Goal: Task Accomplishment & Management: Manage account settings

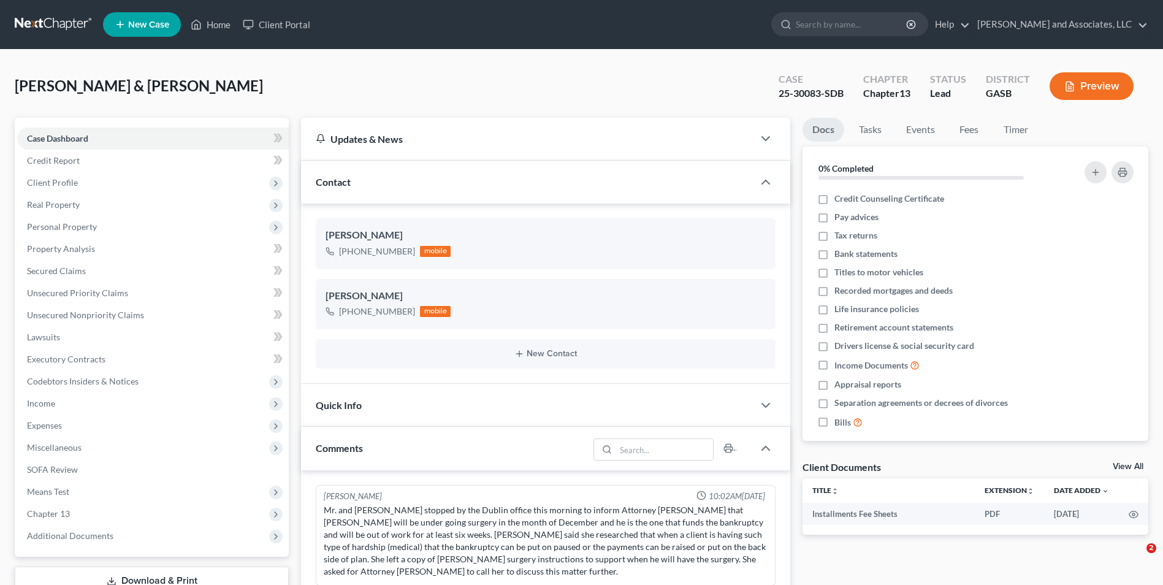
select select "1"
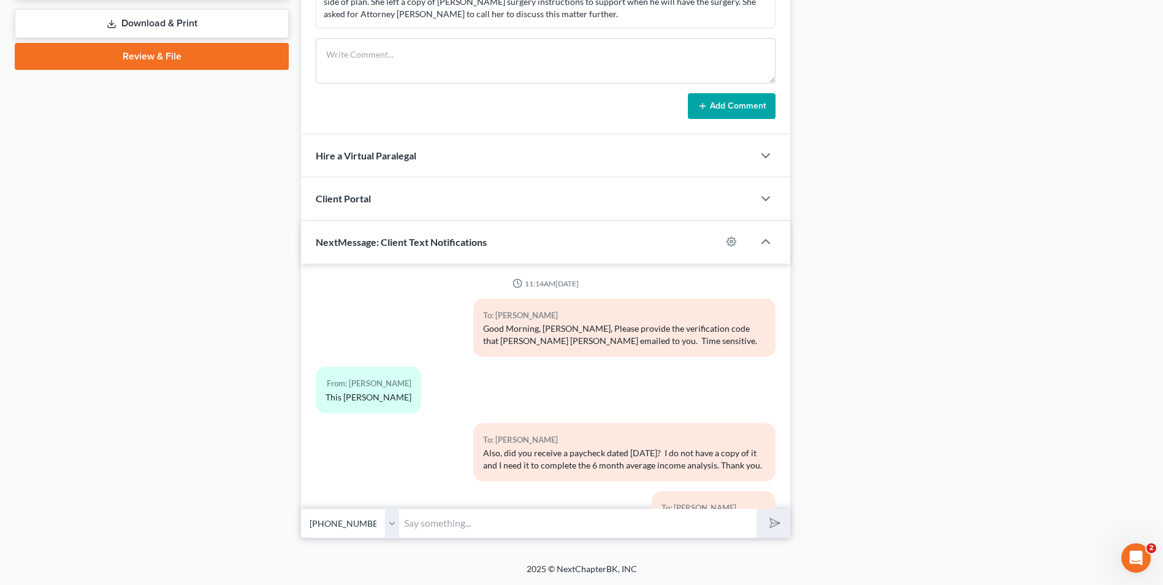
scroll to position [1988, 0]
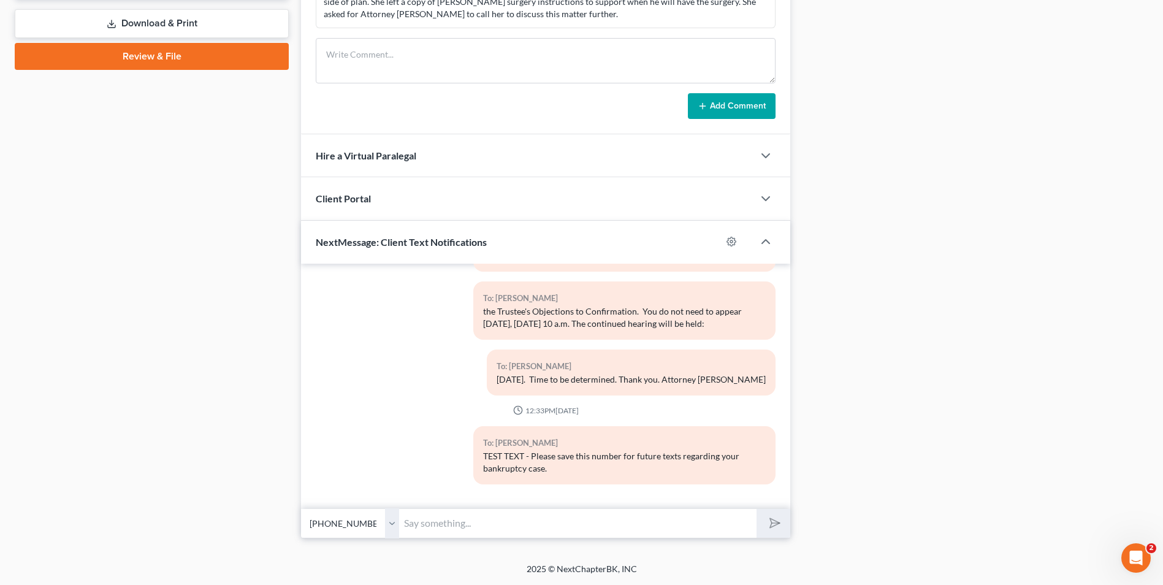
click at [393, 526] on select "Select [PHONE_NUMBER] - [PERSON_NAME] [PHONE_NUMBER] - [PERSON_NAME]" at bounding box center [350, 523] width 98 height 30
click at [301, 508] on select "Select [PHONE_NUMBER] - [PERSON_NAME] [PHONE_NUMBER] - [PERSON_NAME]" at bounding box center [350, 523] width 98 height 30
click at [426, 530] on input "text" at bounding box center [578, 523] width 358 height 30
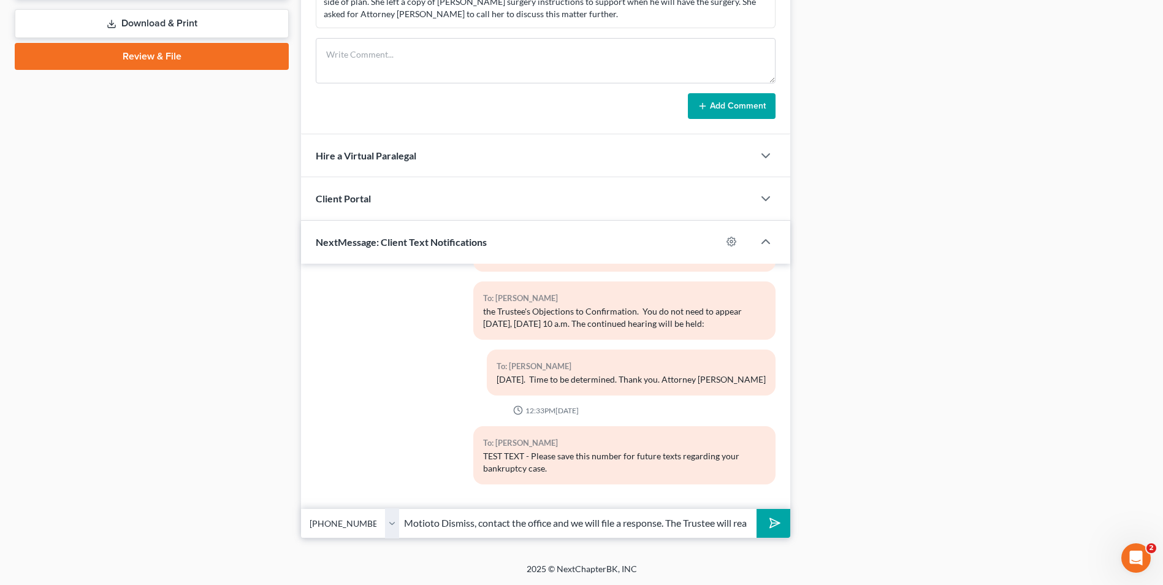
click at [426, 530] on input "If the Trustee's office files a Motioto Dismiss, contact the office and we will…" at bounding box center [578, 523] width 358 height 30
drag, startPoint x: 552, startPoint y: 526, endPoint x: 795, endPoint y: 561, distance: 246.0
click at [795, 561] on div "[PERSON_NAME] & [PERSON_NAME] Upgraded Case 25-30083-SDB Chapter Chapter 13 Sta…" at bounding box center [581, 27] width 1163 height 1071
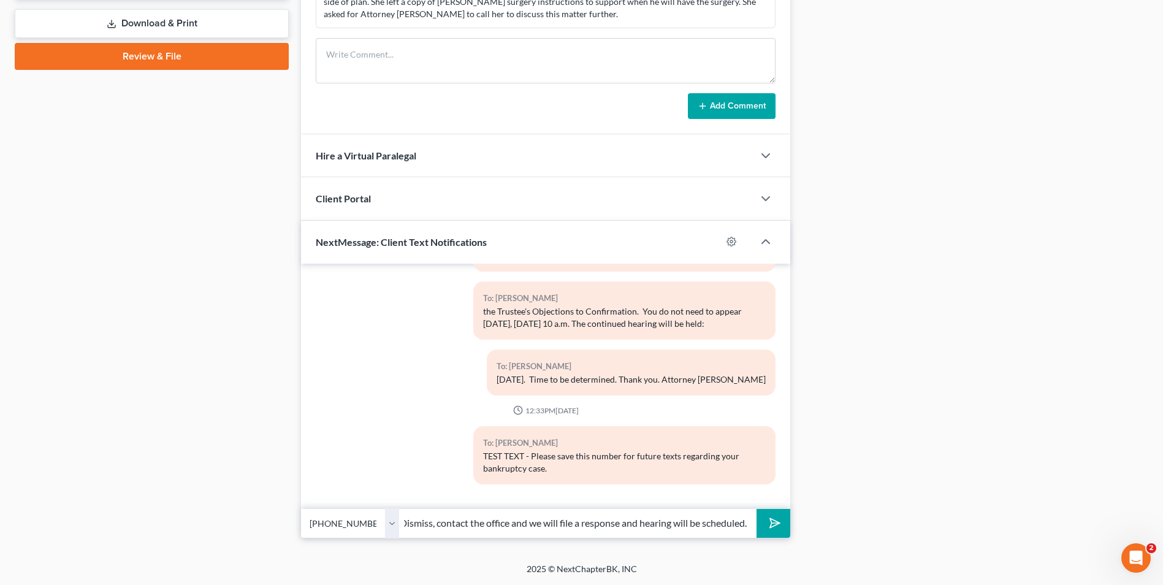
type input "If the Trustee's office files a Motion to Dismiss, contact the office and we wi…"
click at [783, 522] on button "submit" at bounding box center [774, 523] width 34 height 29
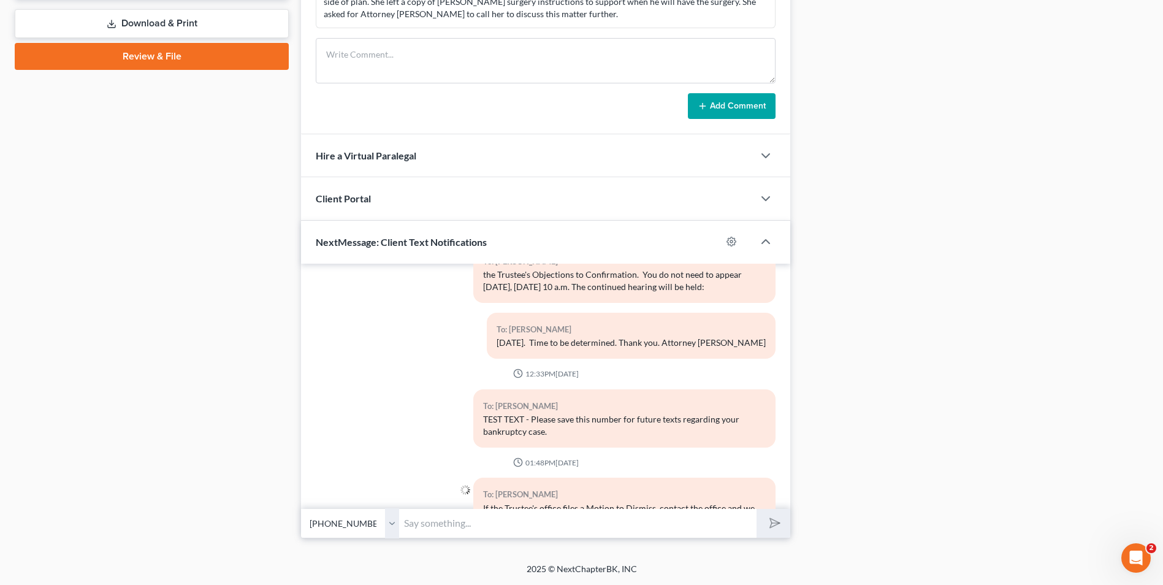
click at [657, 526] on input "text" at bounding box center [578, 523] width 358 height 30
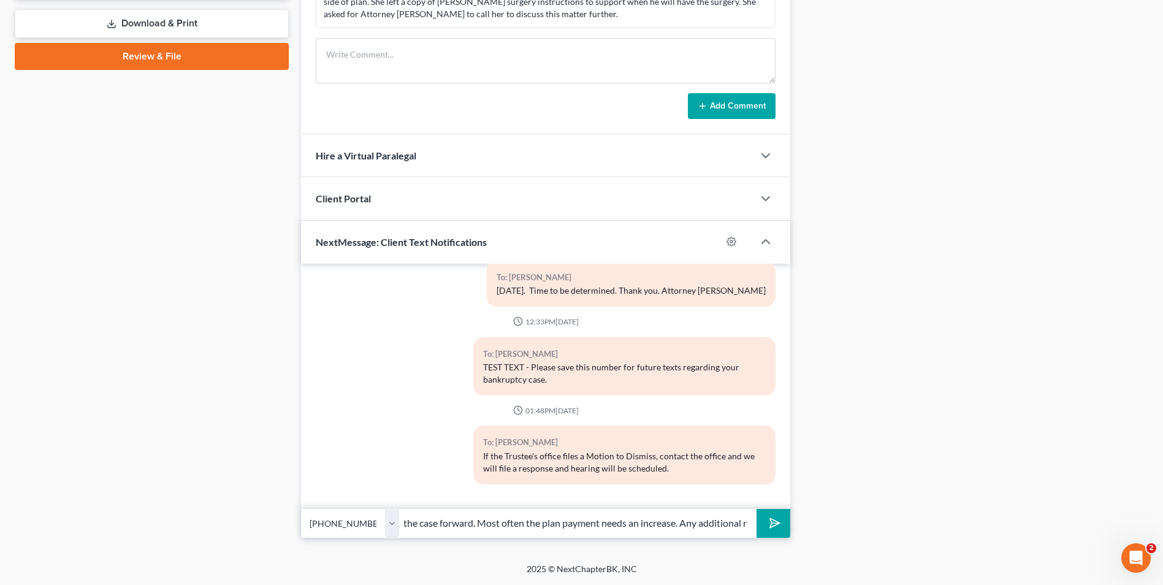
scroll to position [0, 289]
type input "The Trustee's office will advise of the plan payment needed to move the case fo…"
click at [740, 520] on input "The Trustee's office will advise of the plan payment needed to move the case fo…" at bounding box center [578, 523] width 358 height 30
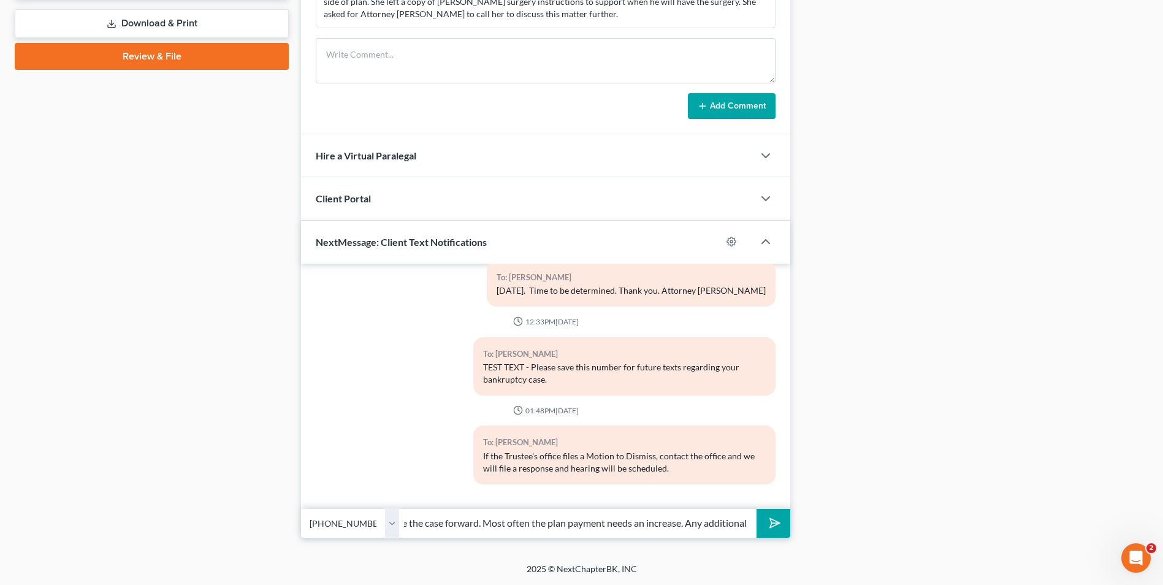
drag, startPoint x: 740, startPoint y: 520, endPoint x: 686, endPoint y: 525, distance: 53.6
click at [686, 525] on input "The Trustee's office will advise of the plan payment needed to move the case fo…" at bounding box center [578, 523] width 358 height 30
type input "The Trustee's office will advise of the plan payment needed to move the case fo…"
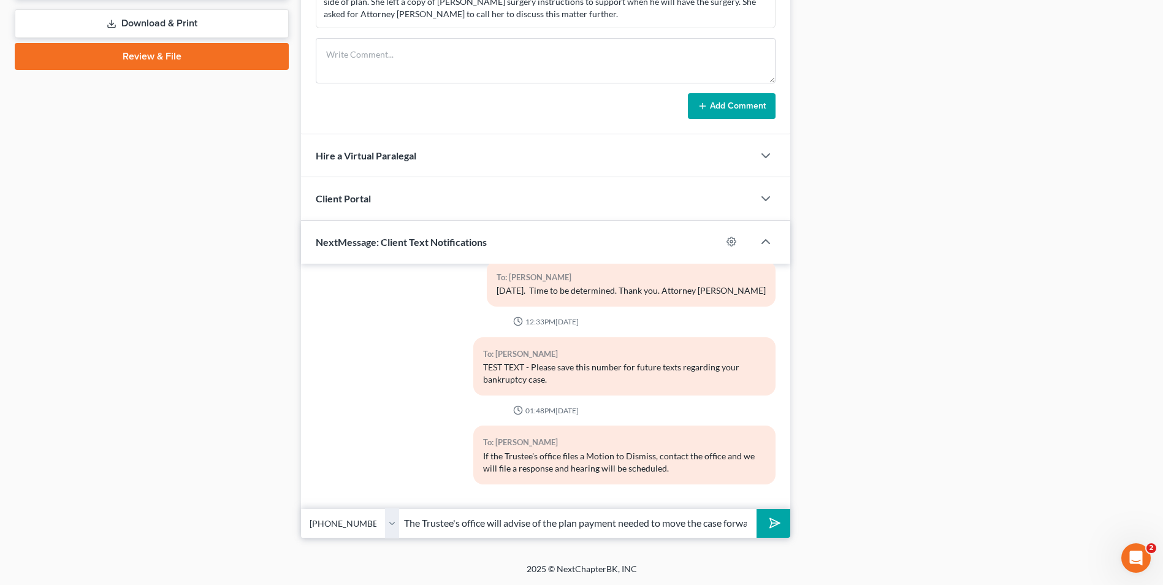
click at [764, 523] on icon "submit" at bounding box center [772, 523] width 17 height 17
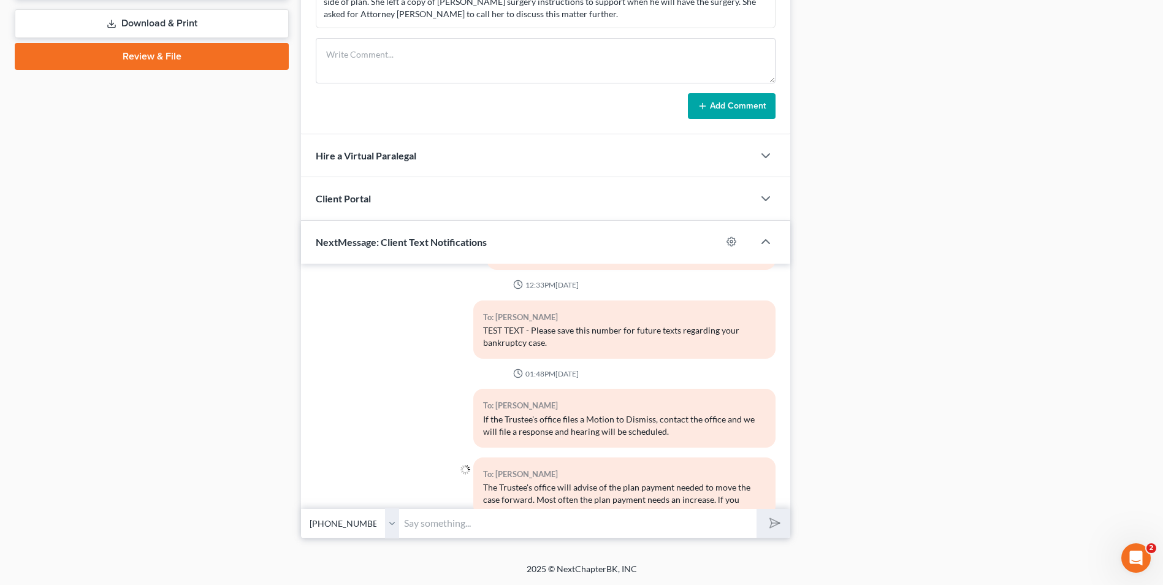
click at [636, 525] on input "text" at bounding box center [578, 523] width 358 height 30
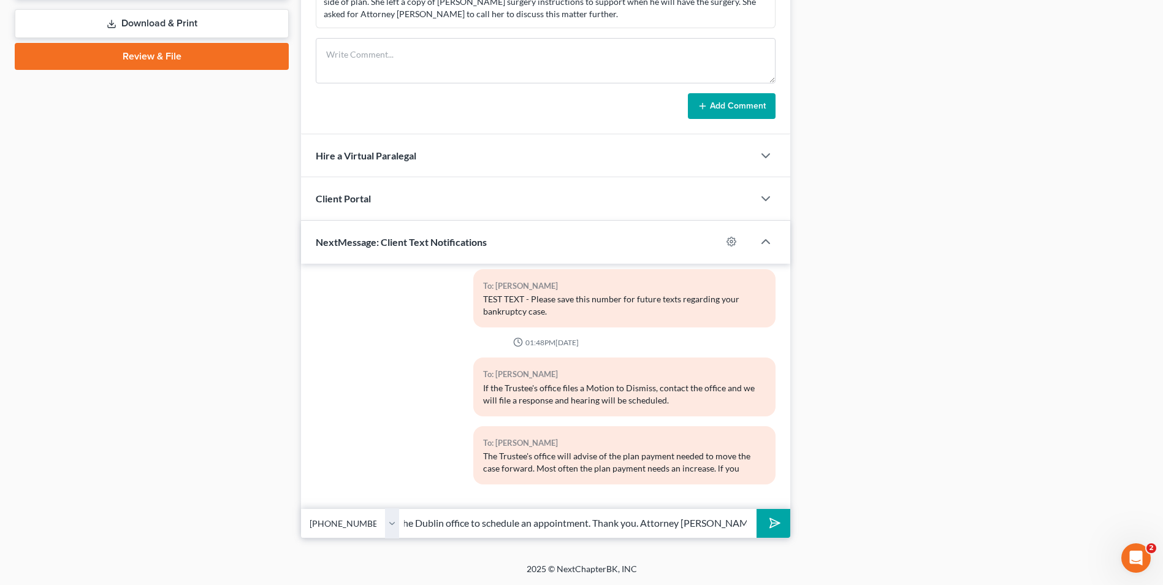
scroll to position [0, 166]
type input "have additional questions, please call the Dublin office to schedule an appoint…"
click at [775, 519] on icon "submit" at bounding box center [772, 523] width 17 height 17
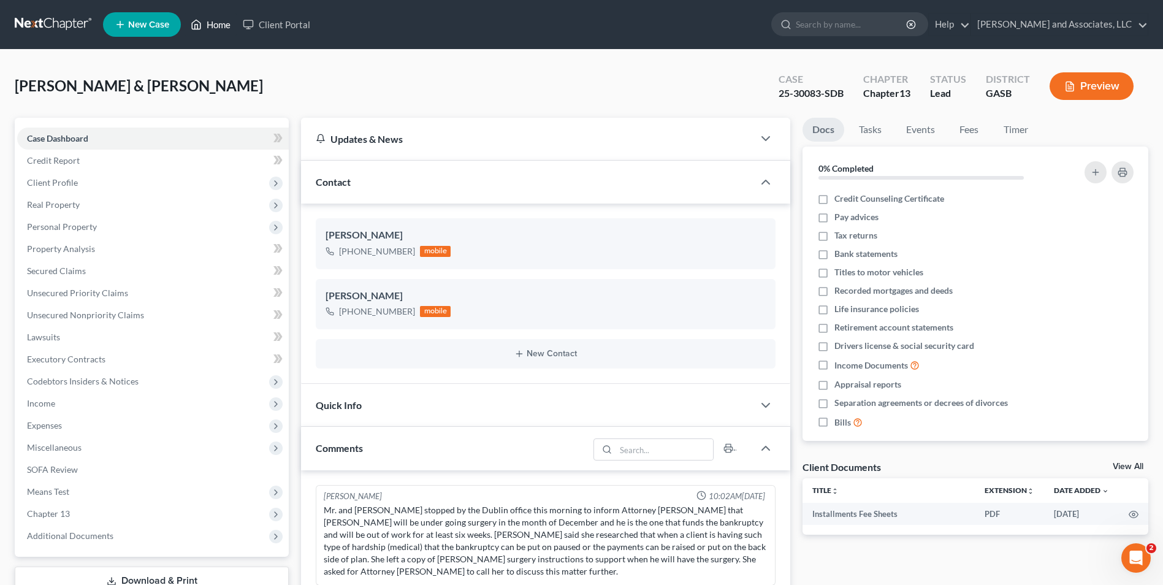
click at [214, 23] on link "Home" at bounding box center [211, 24] width 52 height 22
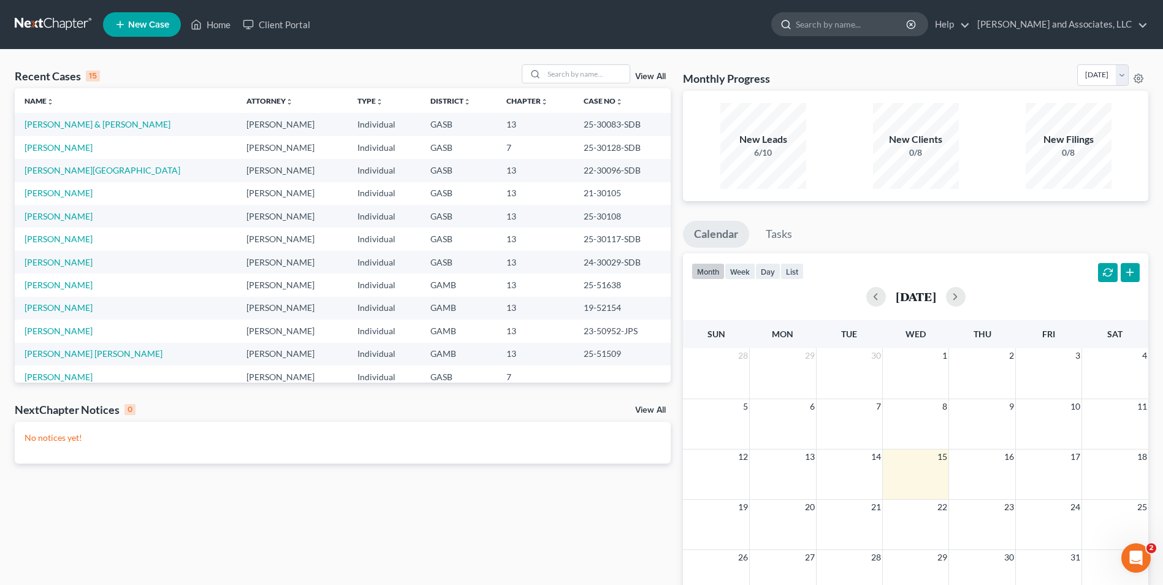
click at [815, 26] on input "search" at bounding box center [852, 24] width 112 height 23
type input "creditor master list"
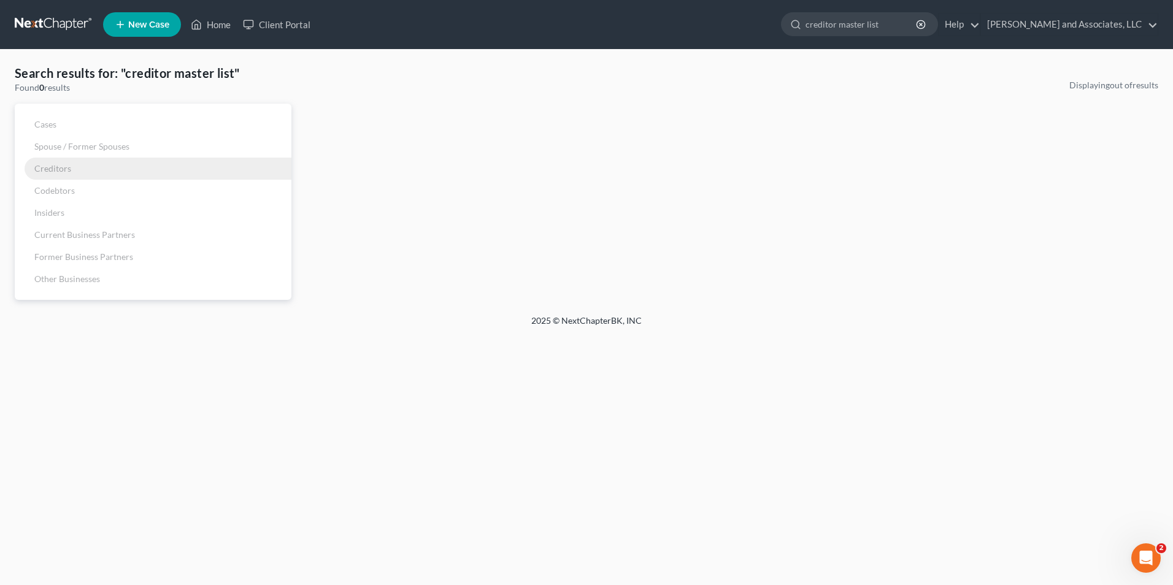
click at [59, 171] on span "Creditors" at bounding box center [52, 168] width 37 height 10
drag, startPoint x: 890, startPoint y: 29, endPoint x: 762, endPoint y: 9, distance: 129.2
click at [762, 9] on ul "New Case Home Client Portal creditor master list - No Result - See all results …" at bounding box center [630, 25] width 1055 height 32
click at [229, 19] on link "Home" at bounding box center [211, 24] width 52 height 22
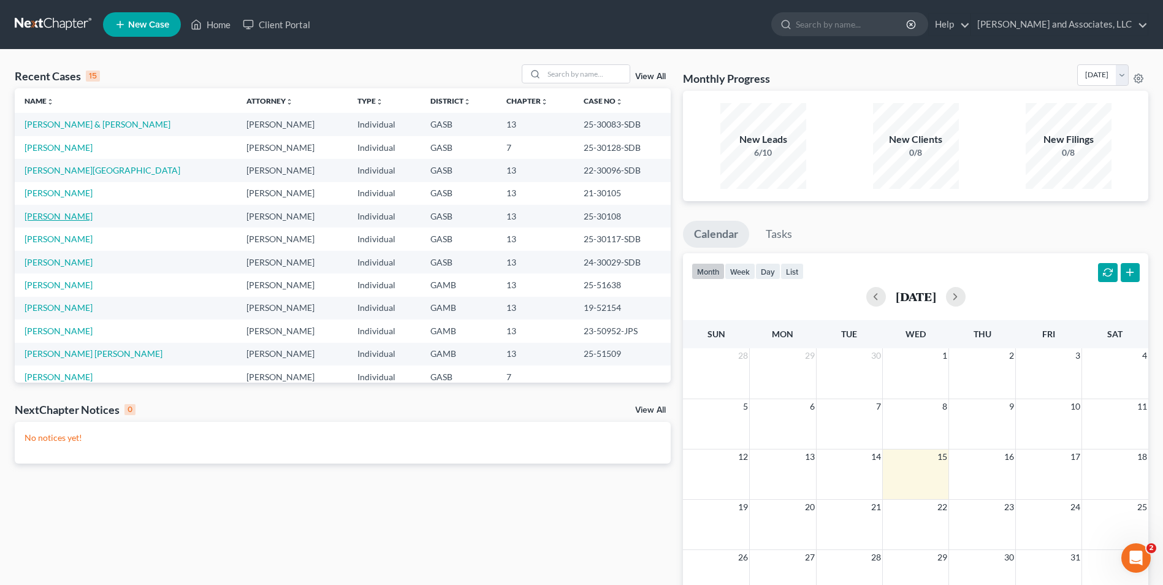
click at [49, 218] on link "[PERSON_NAME]" at bounding box center [59, 216] width 68 height 10
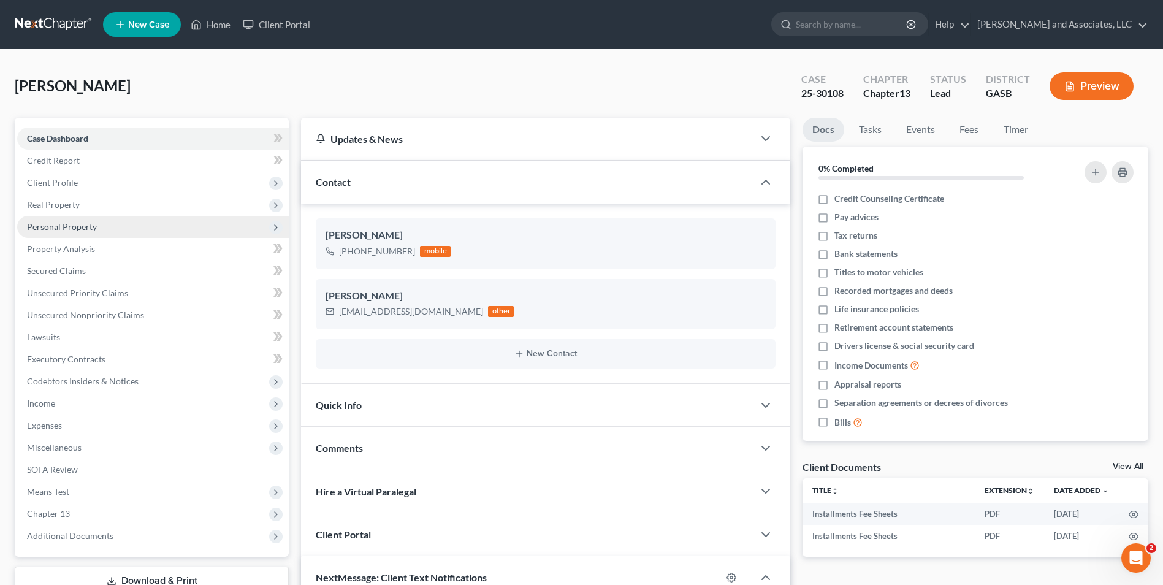
scroll to position [4707, 0]
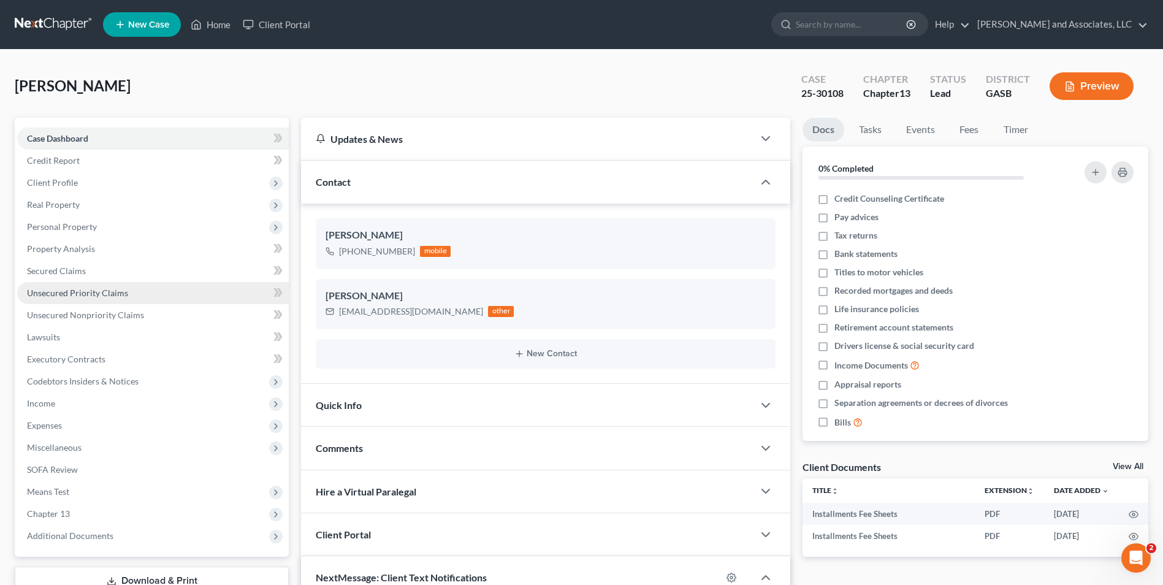
click at [75, 291] on span "Unsecured Priority Claims" at bounding box center [77, 293] width 101 height 10
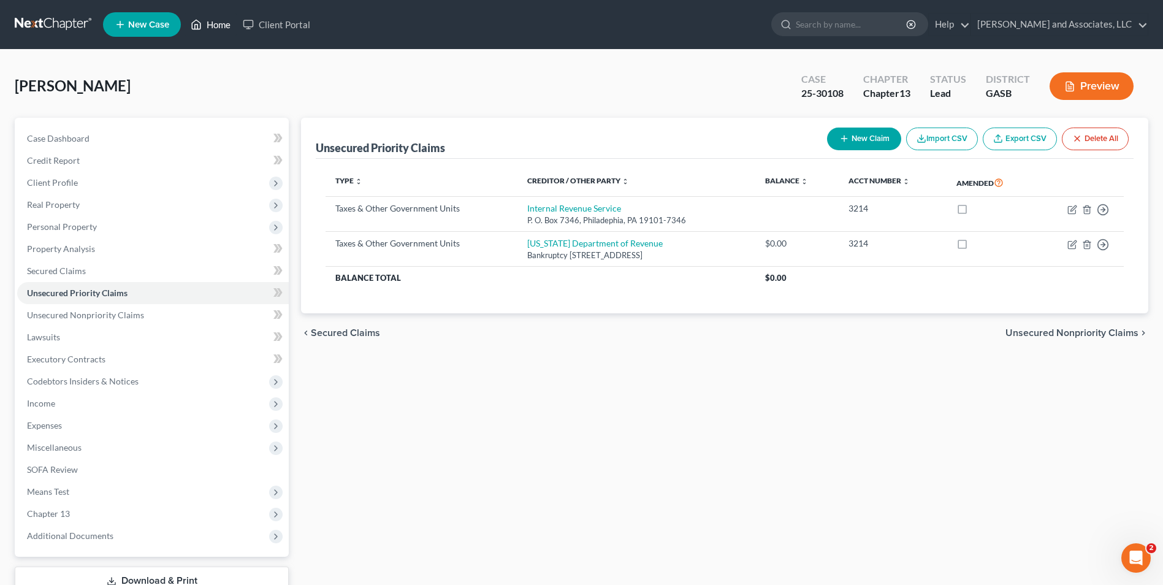
click at [213, 26] on link "Home" at bounding box center [211, 24] width 52 height 22
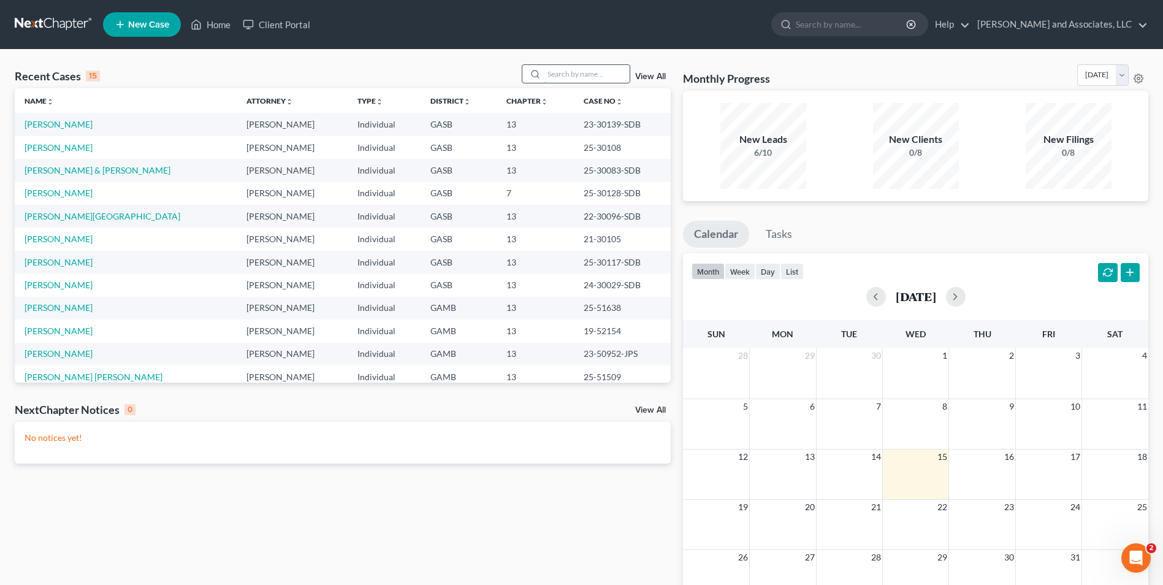
click at [568, 78] on input "search" at bounding box center [587, 74] width 86 height 18
type input "[PERSON_NAME]"
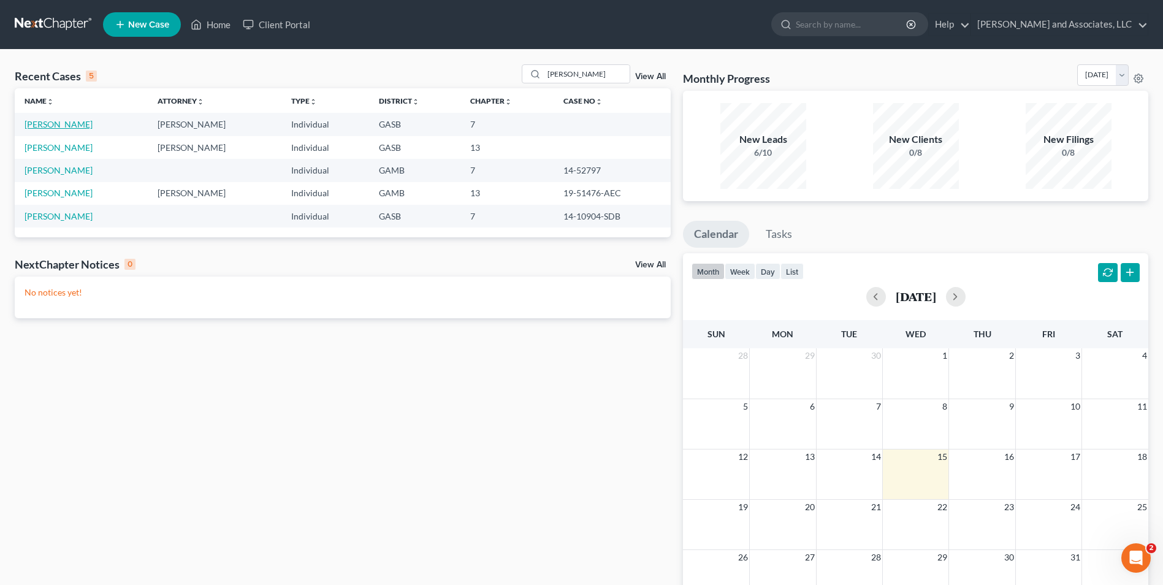
click at [50, 124] on link "[PERSON_NAME]" at bounding box center [59, 124] width 68 height 10
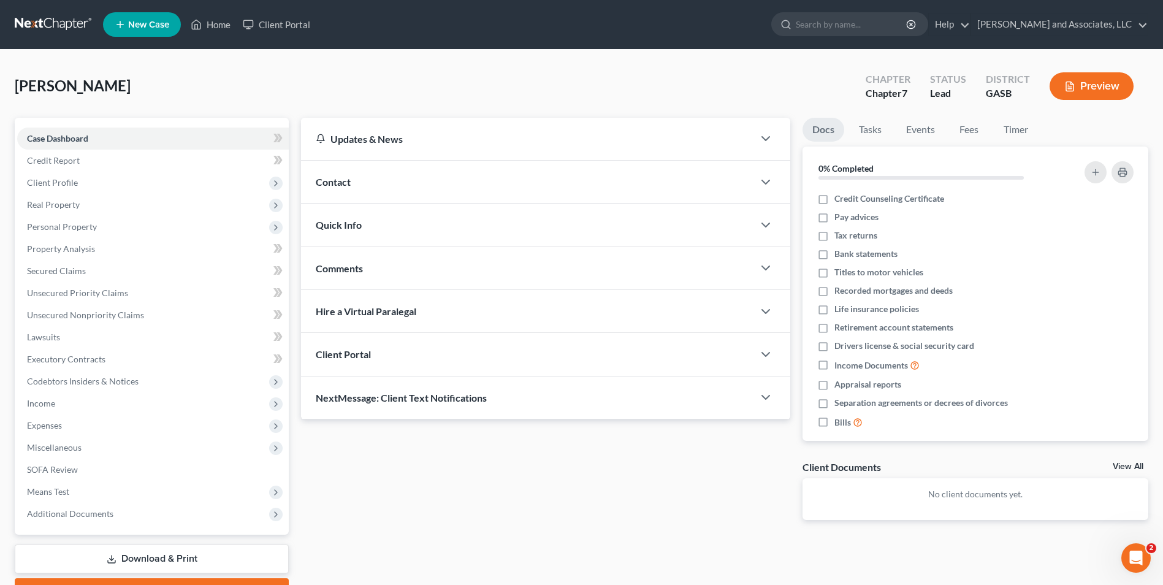
click at [334, 182] on span "Contact" at bounding box center [333, 182] width 35 height 12
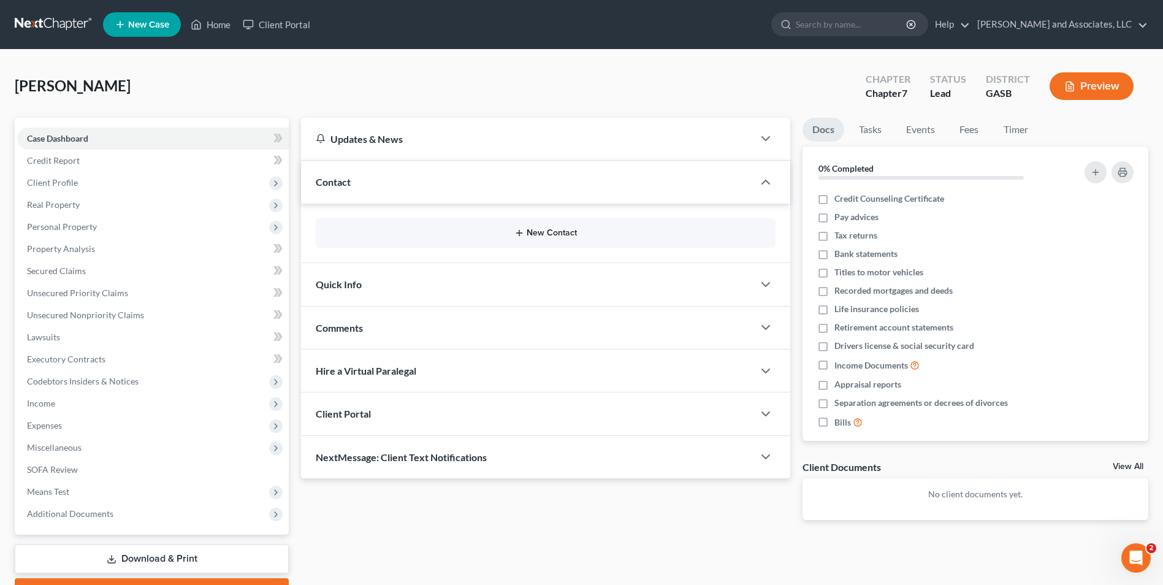
click at [549, 234] on button "New Contact" at bounding box center [546, 233] width 440 height 10
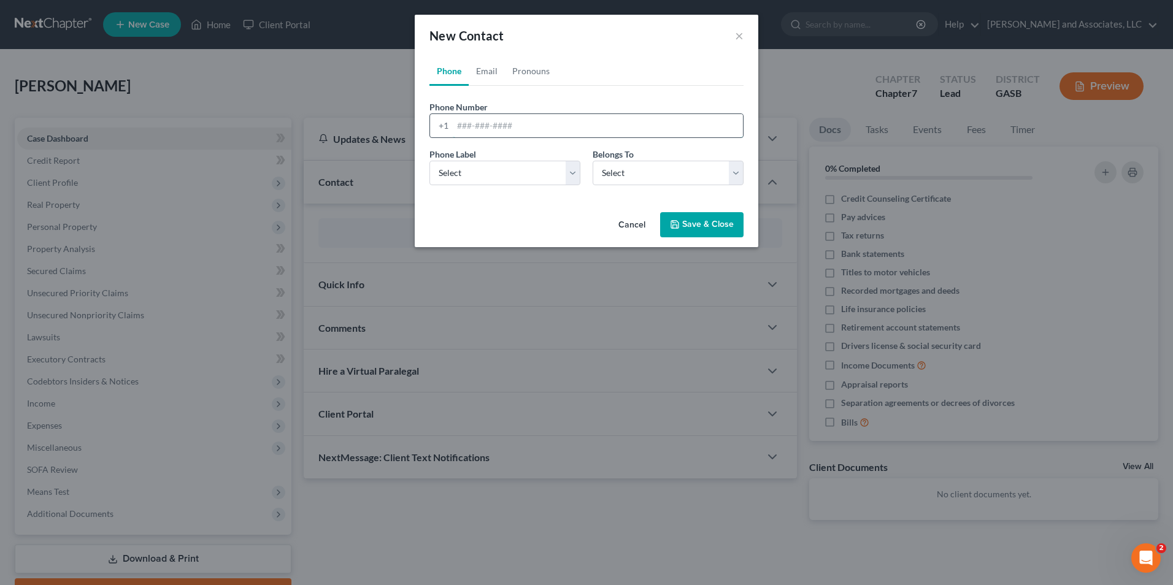
click at [458, 123] on input "tel" at bounding box center [598, 125] width 290 height 23
type input "7"
type input "4043600052"
click at [574, 170] on select "Select Mobile Home Work Other" at bounding box center [504, 173] width 151 height 25
select select "0"
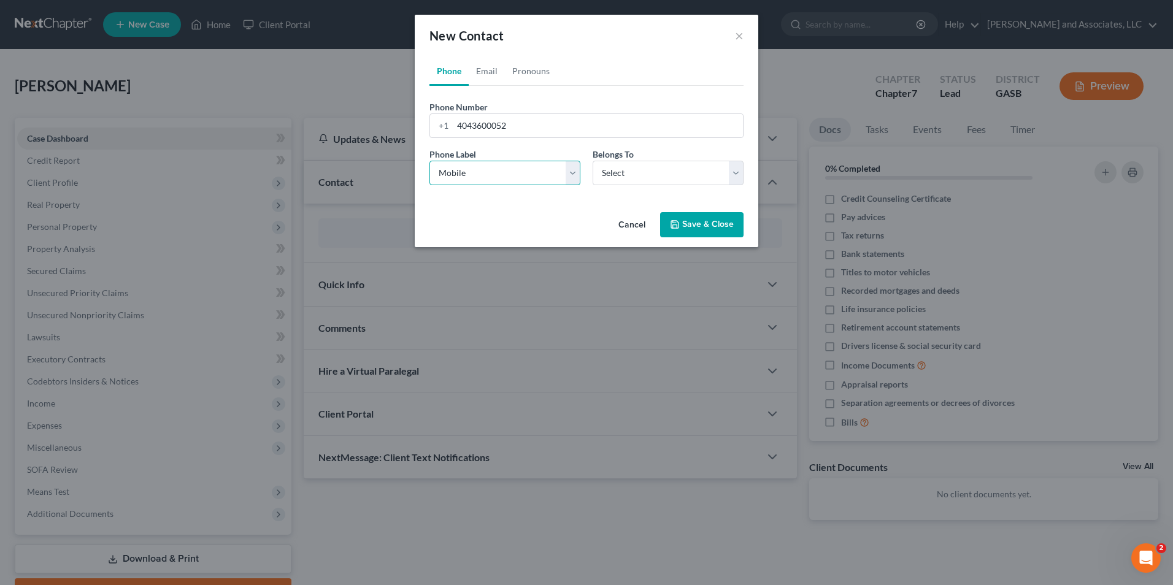
click at [429, 161] on select "Select Mobile Home Work Other" at bounding box center [504, 173] width 151 height 25
click at [733, 170] on select "Select Client Other" at bounding box center [667, 173] width 151 height 25
select select "0"
click at [592, 161] on select "Select Client Other" at bounding box center [667, 173] width 151 height 25
click at [692, 232] on button "Save & Close" at bounding box center [701, 225] width 83 height 26
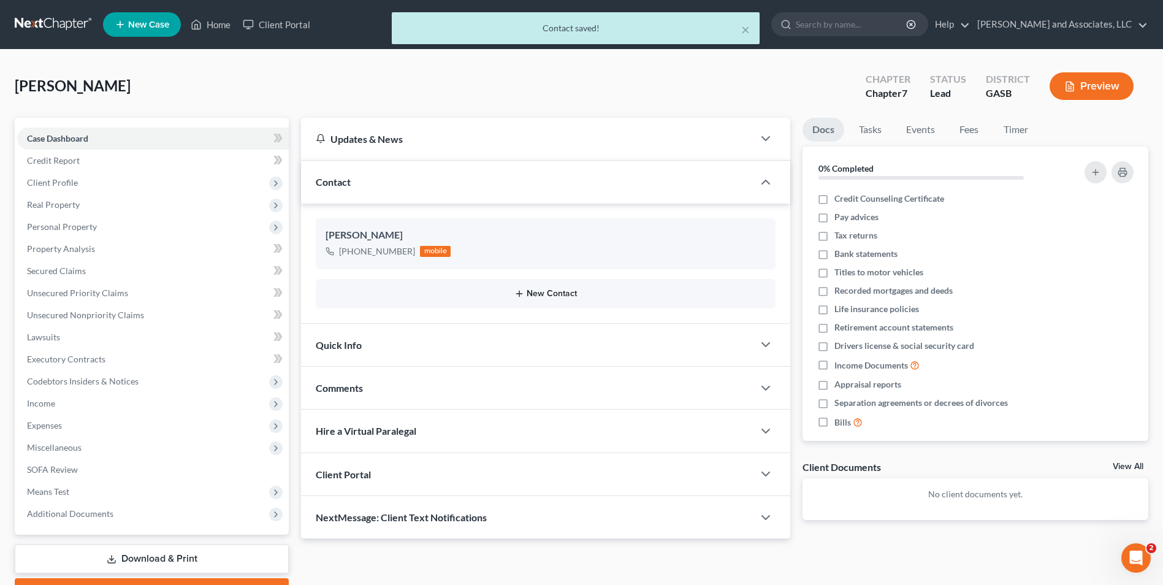
click at [549, 294] on button "New Contact" at bounding box center [546, 294] width 440 height 10
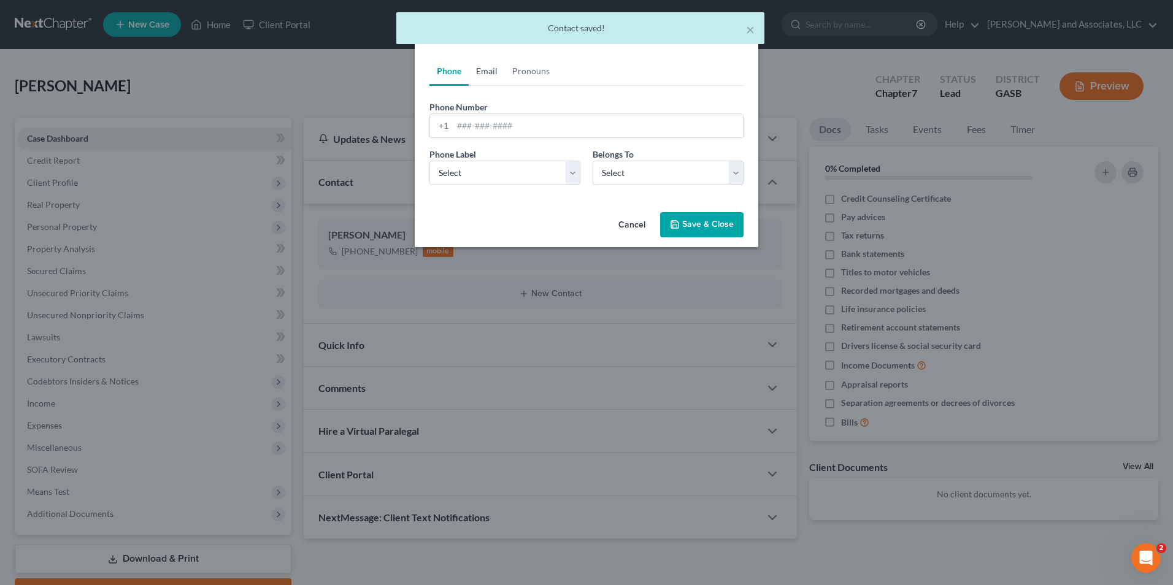
click at [490, 70] on link "Email" at bounding box center [487, 70] width 36 height 29
click at [474, 126] on input "email" at bounding box center [598, 125] width 290 height 23
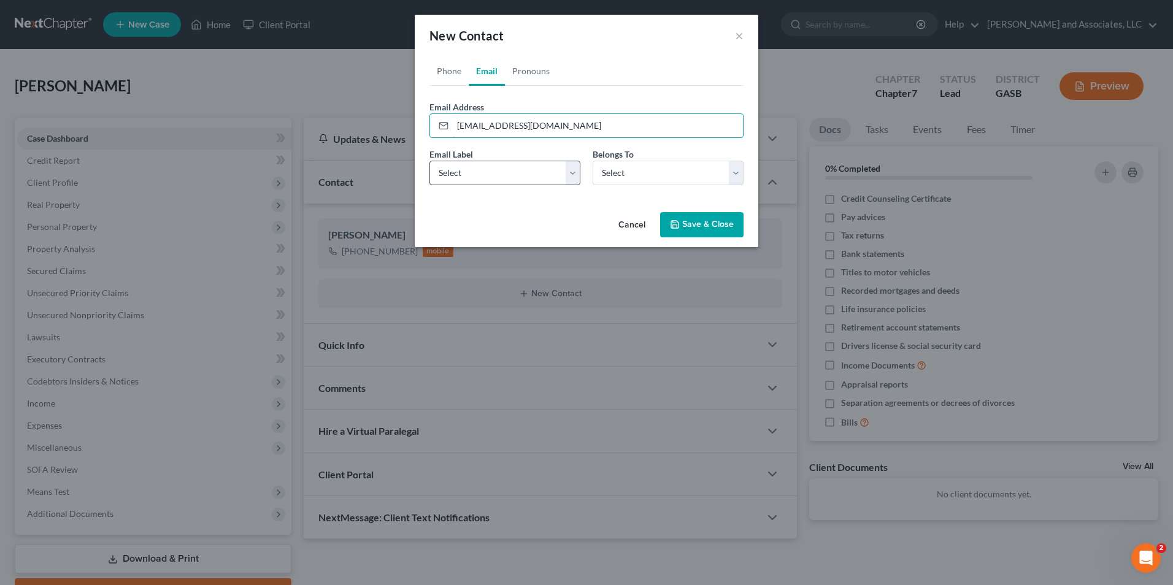
type input "[EMAIL_ADDRESS][DOMAIN_NAME]"
click at [576, 175] on select "Select Home Work Other" at bounding box center [504, 173] width 151 height 25
select select "0"
click at [429, 161] on select "Select Home Work Other" at bounding box center [504, 173] width 151 height 25
click at [740, 176] on select "Select Client Other" at bounding box center [667, 173] width 151 height 25
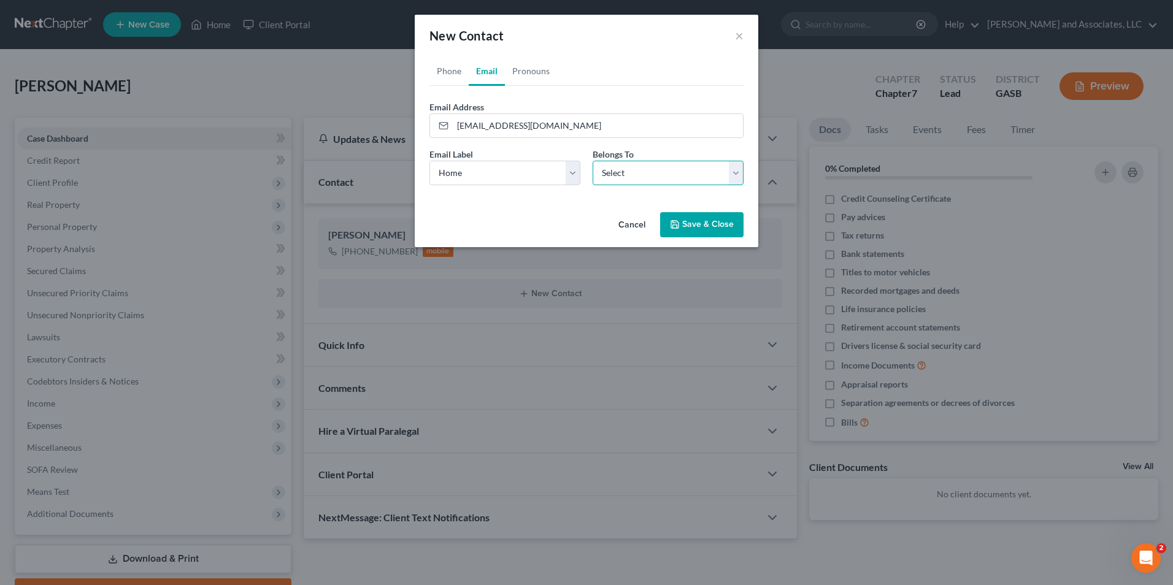
select select "0"
click at [592, 161] on select "Select Client Other" at bounding box center [667, 173] width 151 height 25
click at [684, 226] on button "Save & Close" at bounding box center [701, 225] width 83 height 26
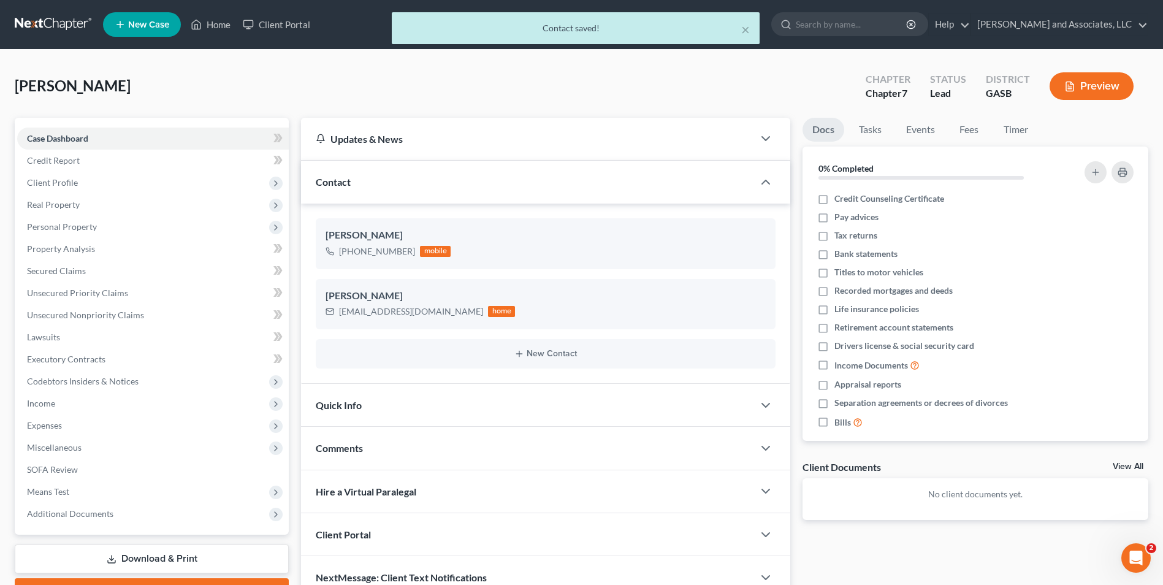
click at [218, 25] on div "× Contact saved!" at bounding box center [575, 31] width 1163 height 38
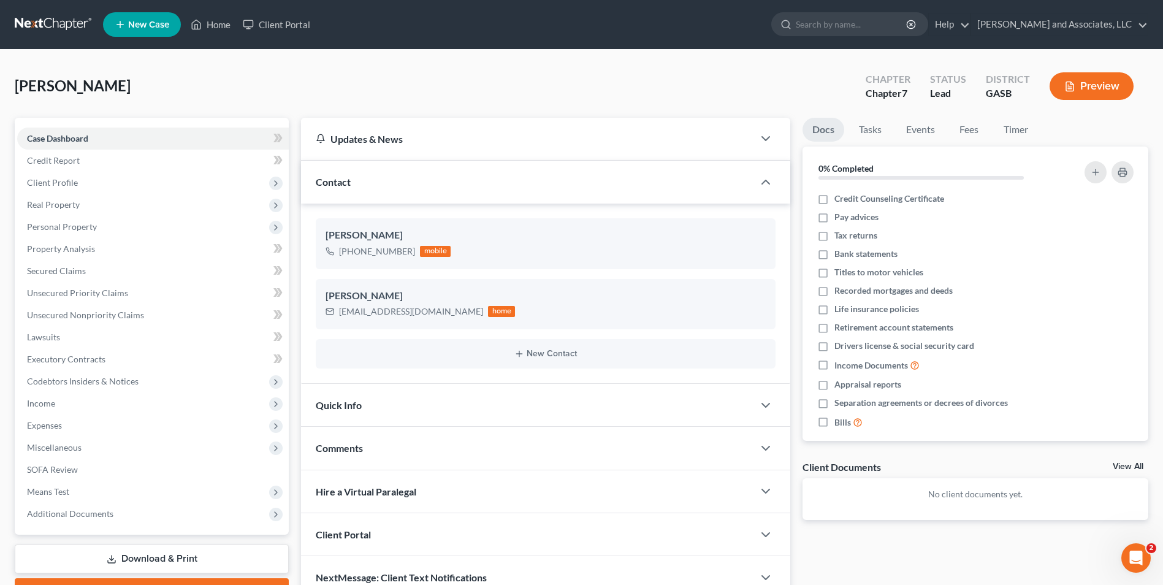
scroll to position [67, 0]
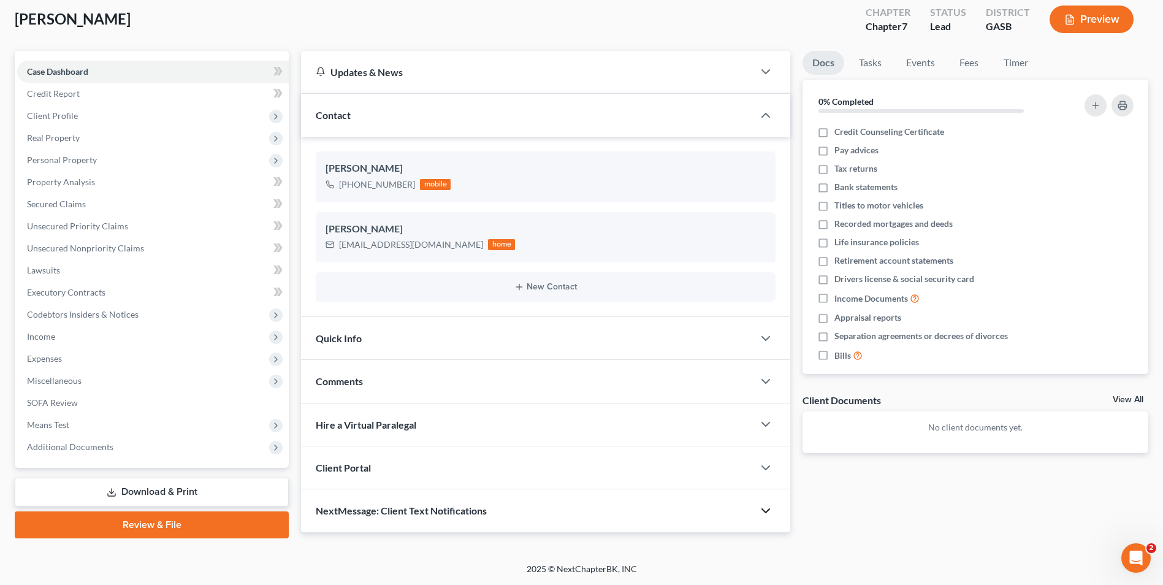
click at [770, 510] on polyline "button" at bounding box center [765, 511] width 7 height 4
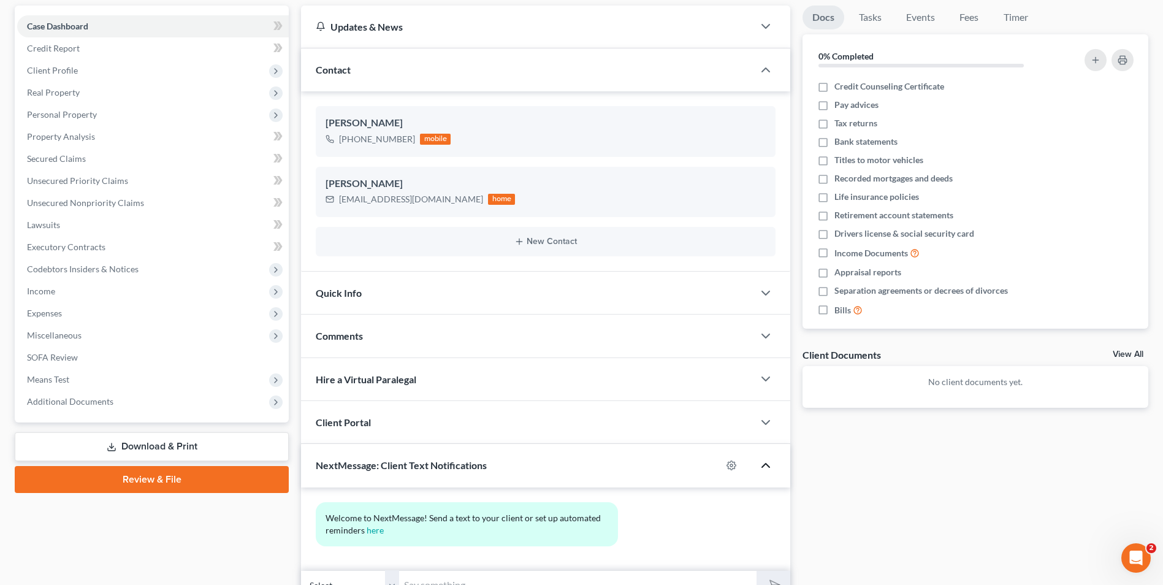
scroll to position [174, 0]
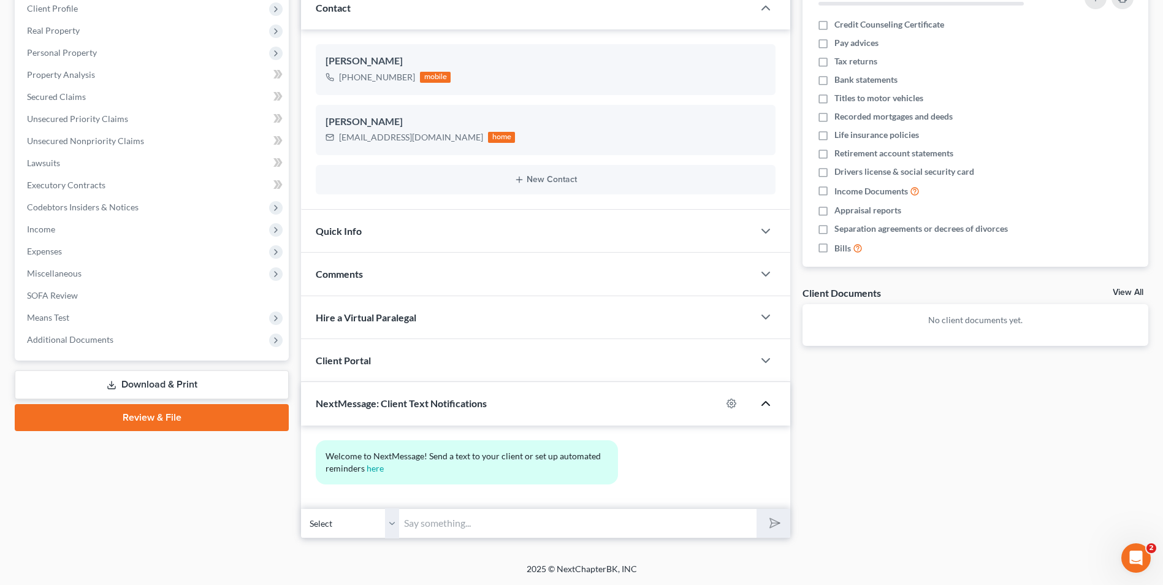
click at [532, 528] on input "text" at bounding box center [578, 523] width 358 height 30
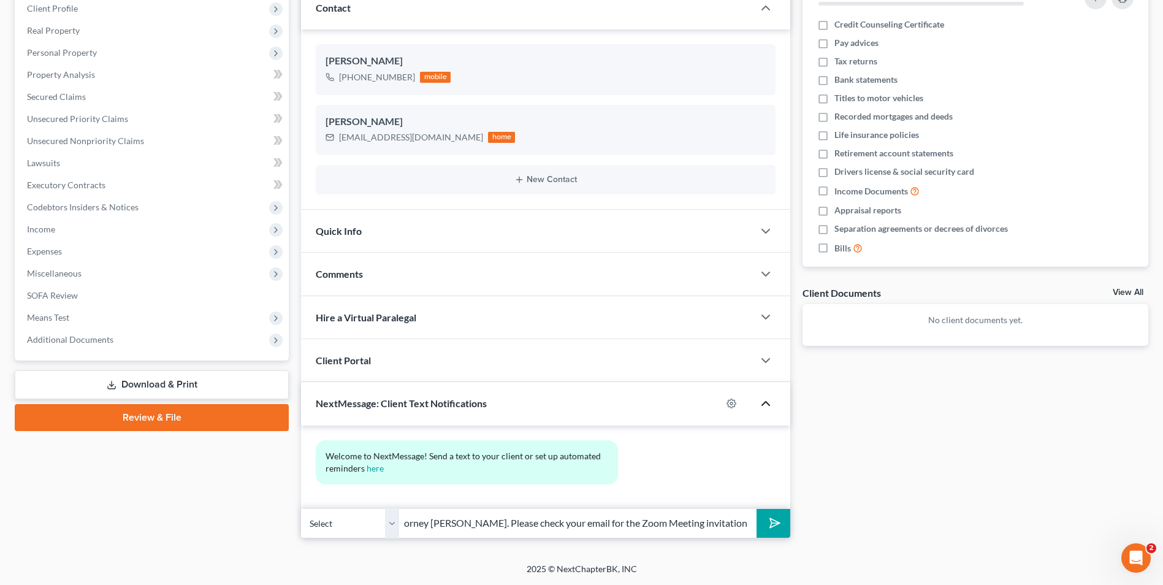
scroll to position [0, 199]
type input "Good Afternoon, [PERSON_NAME]. This is Attorney [PERSON_NAME]. Please check you…"
click at [757, 509] on button "submit" at bounding box center [774, 523] width 34 height 29
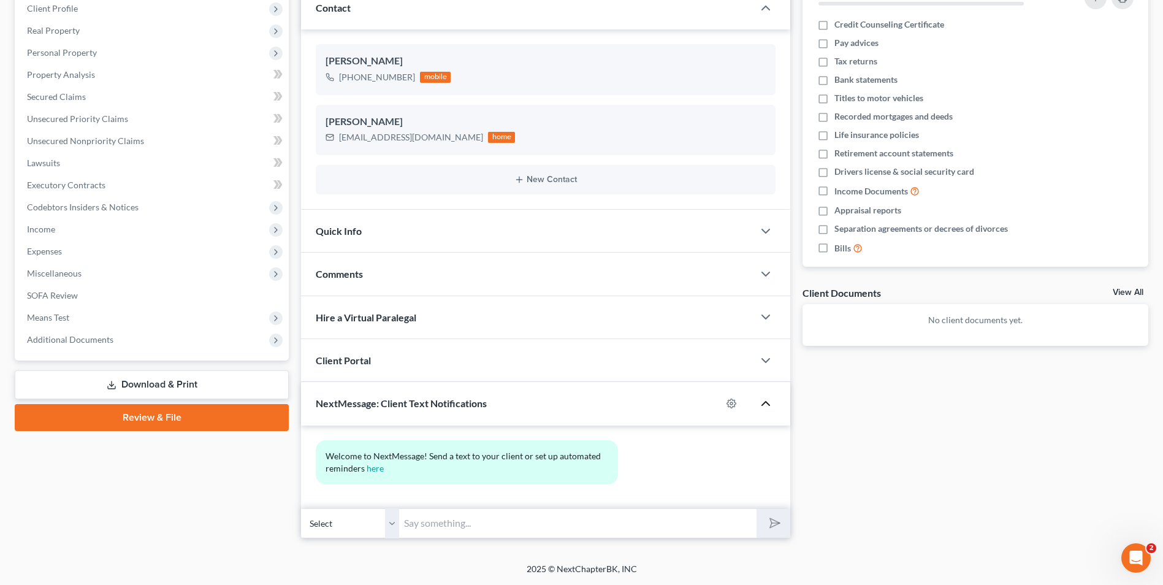
scroll to position [0, 0]
